Goal: Task Accomplishment & Management: Manage account settings

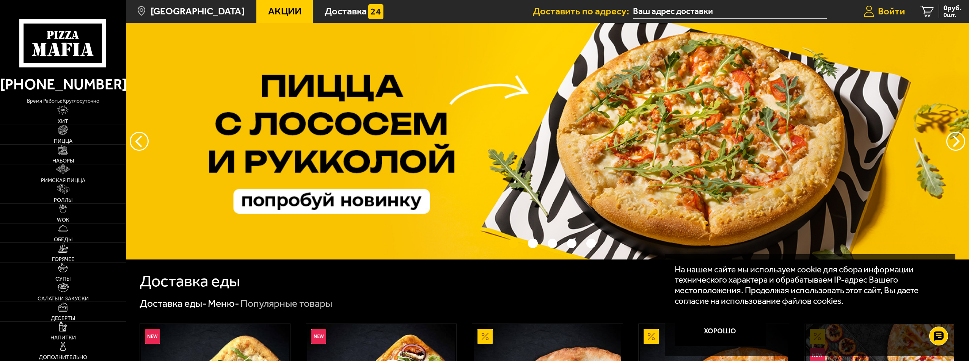
click at [892, 11] on span "Войти" at bounding box center [891, 11] width 27 height 10
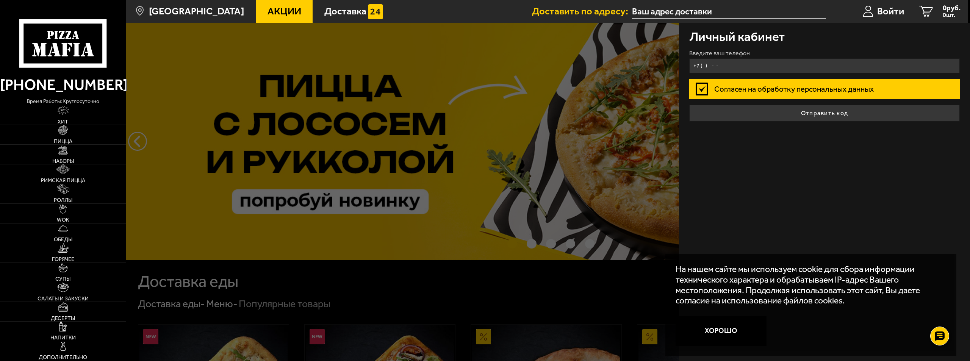
click at [743, 65] on input "+7 ( ) - -" at bounding box center [825, 65] width 271 height 15
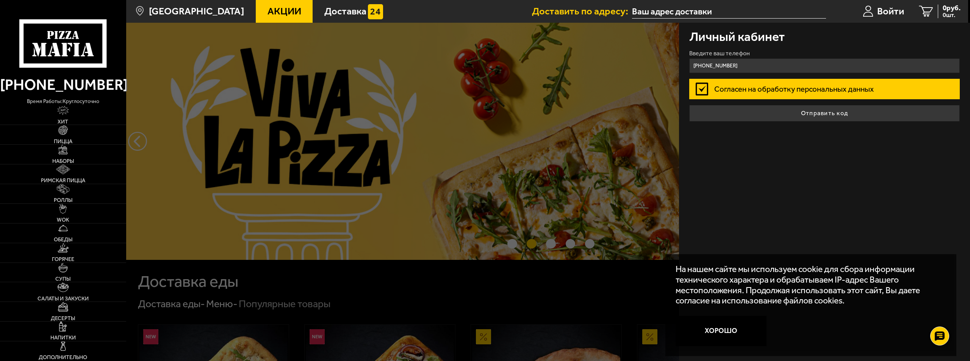
type input "+7 (987) 908-74-03"
click at [846, 96] on label "Согласен на обработку персональных данных" at bounding box center [825, 89] width 271 height 20
click at [0, 0] on input "Согласен на обработку персональных данных" at bounding box center [0, 0] width 0 height 0
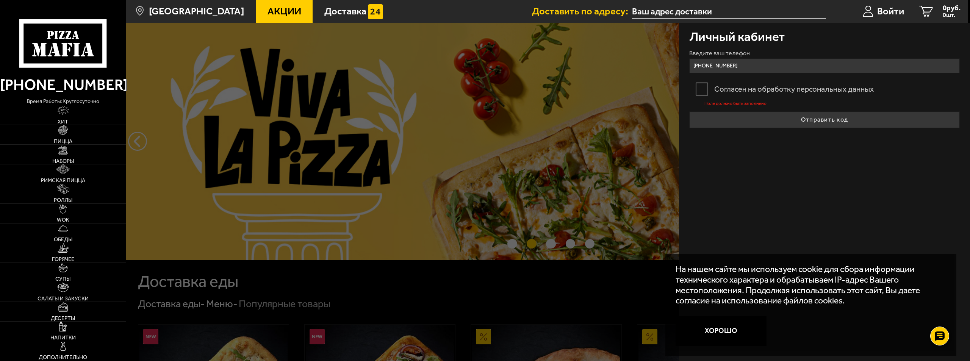
click at [842, 88] on label "Согласен на обработку персональных данных" at bounding box center [825, 89] width 271 height 20
click at [0, 0] on input "Согласен на обработку персональных данных" at bounding box center [0, 0] width 0 height 0
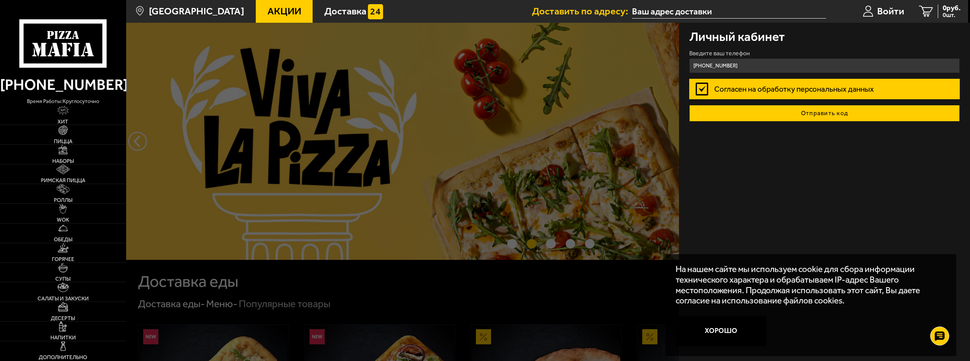
click at [847, 117] on button "Отправить код" at bounding box center [825, 113] width 271 height 17
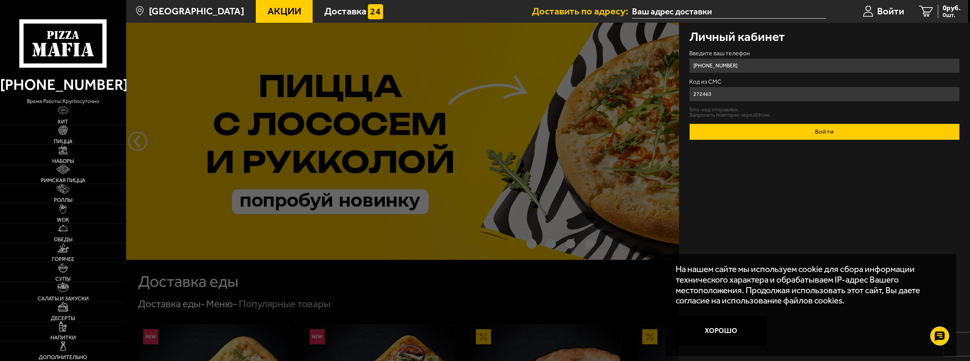
type input "272463"
click at [823, 130] on button "Войти" at bounding box center [825, 132] width 271 height 17
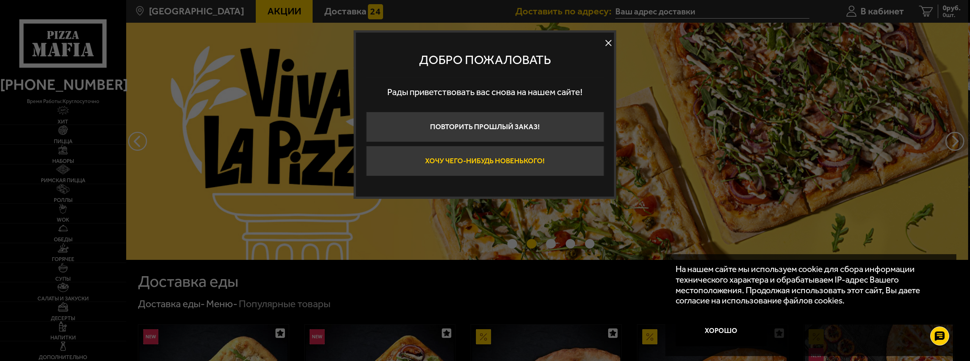
click at [513, 162] on button "Хочу чего-нибудь новенького!" at bounding box center [485, 161] width 238 height 30
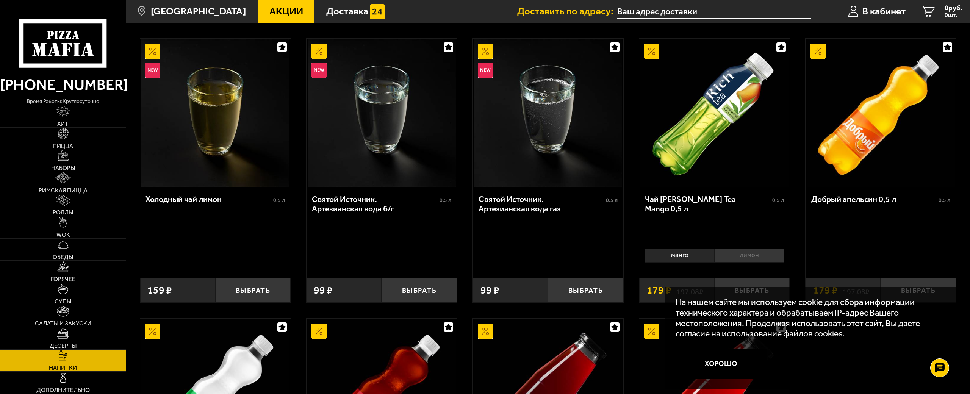
scroll to position [76, 0]
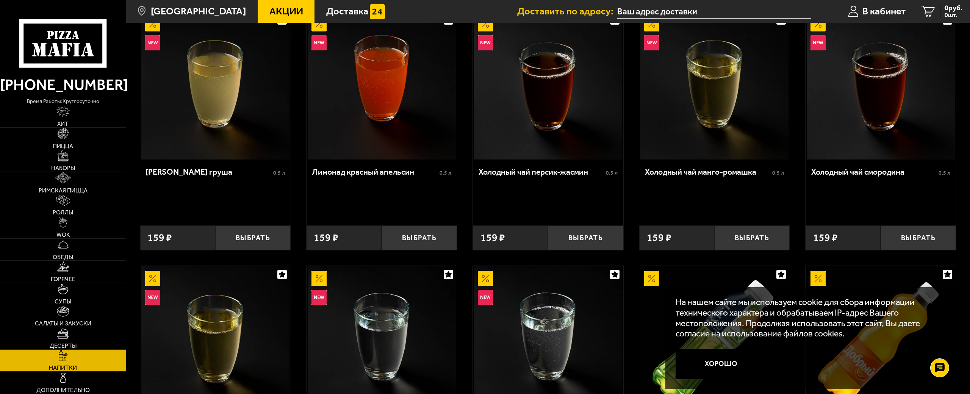
click at [276, 3] on link "Акции" at bounding box center [286, 11] width 57 height 23
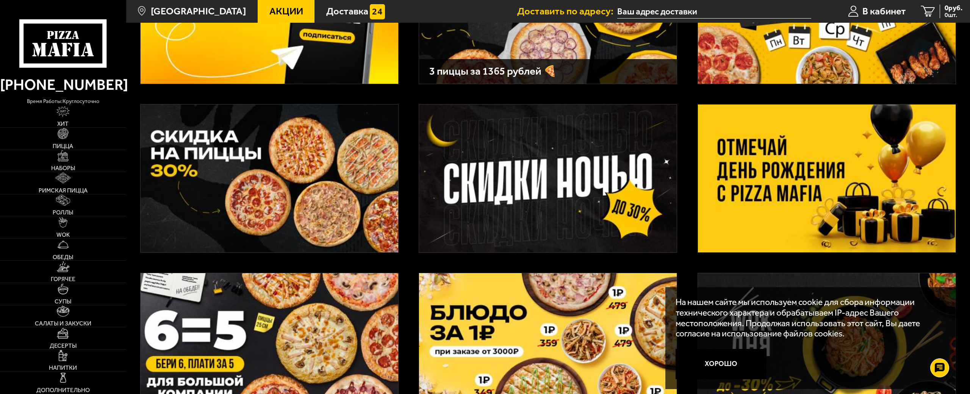
scroll to position [190, 0]
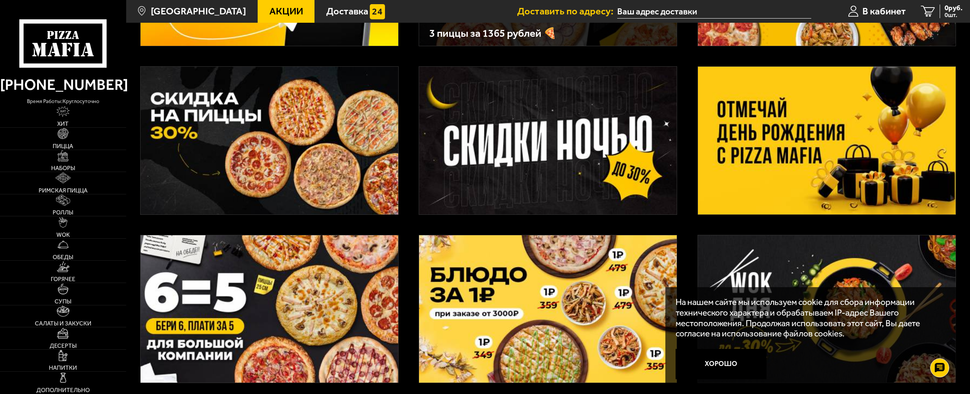
click at [897, 148] on img at bounding box center [827, 140] width 258 height 147
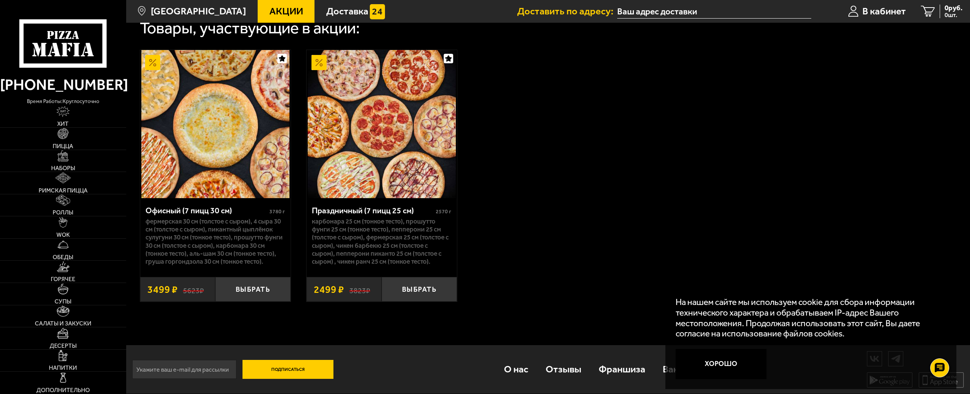
scroll to position [244, 0]
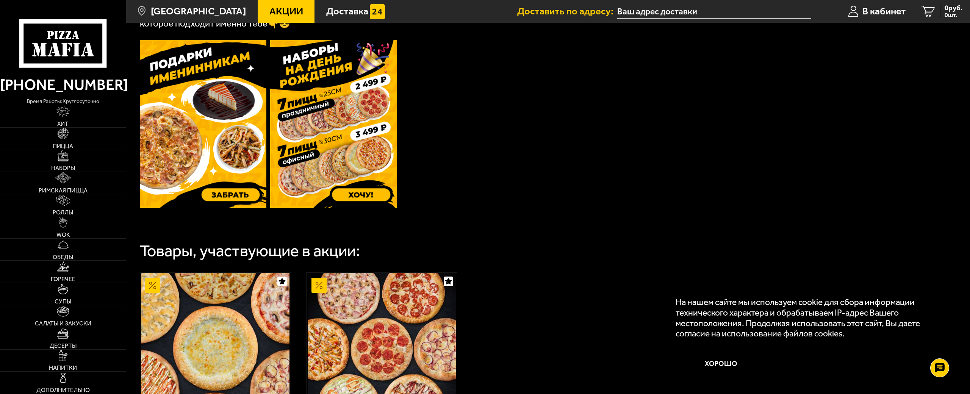
click at [214, 163] on img at bounding box center [203, 124] width 127 height 168
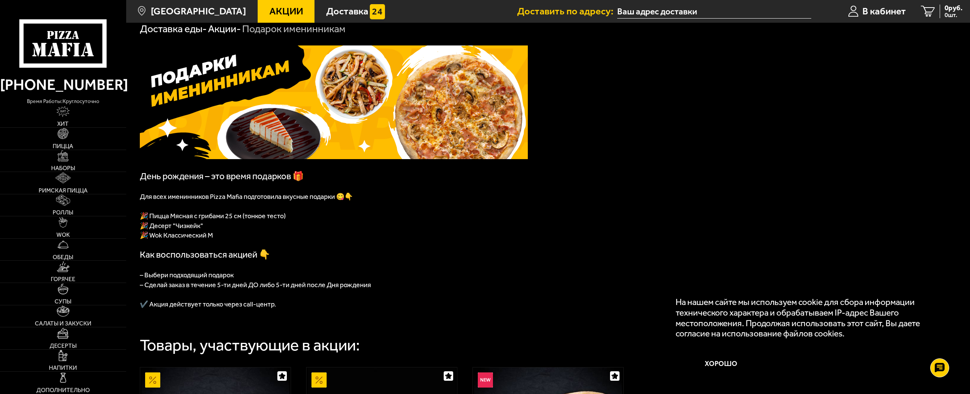
scroll to position [76, 0]
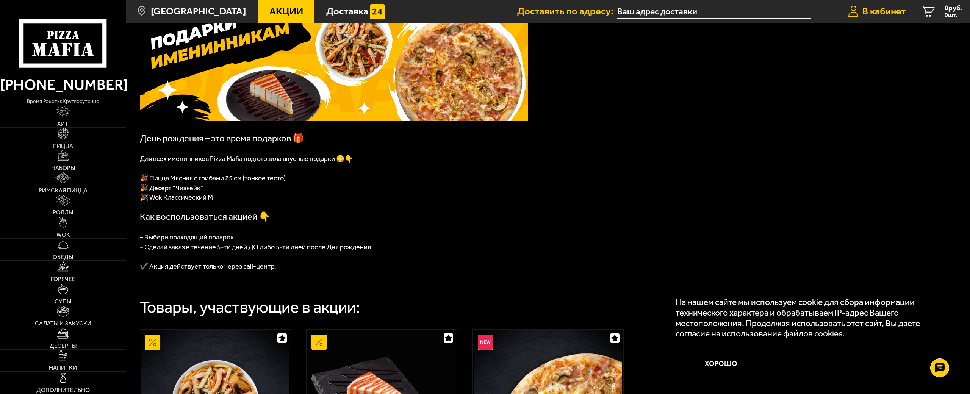
click at [883, 8] on span "В кабинет" at bounding box center [885, 11] width 44 height 10
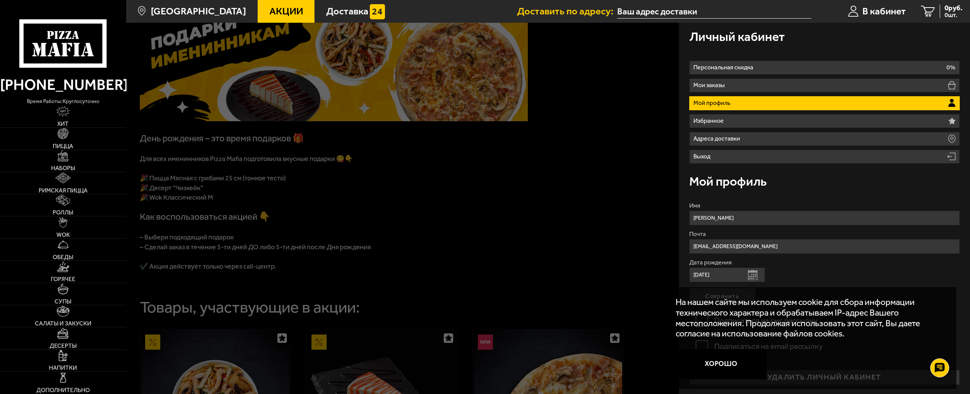
click at [718, 105] on p "Мой профиль" at bounding box center [714, 103] width 40 height 6
click at [400, 197] on div at bounding box center [611, 220] width 970 height 394
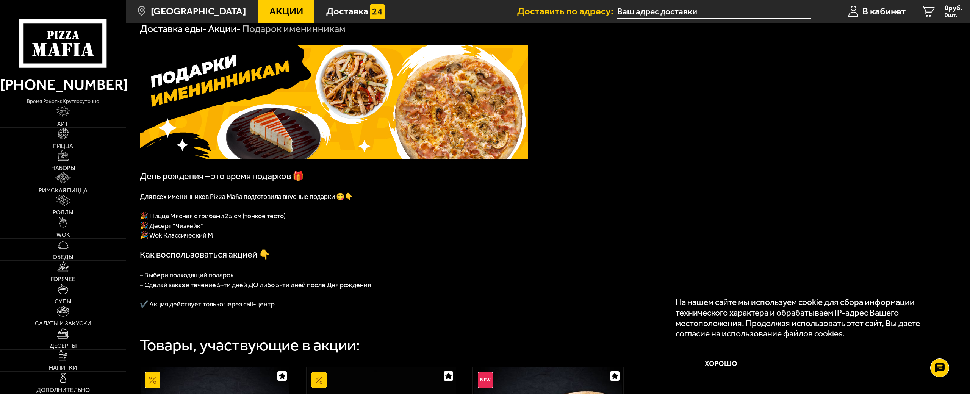
scroll to position [76, 0]
